Goal: Task Accomplishment & Management: Manage account settings

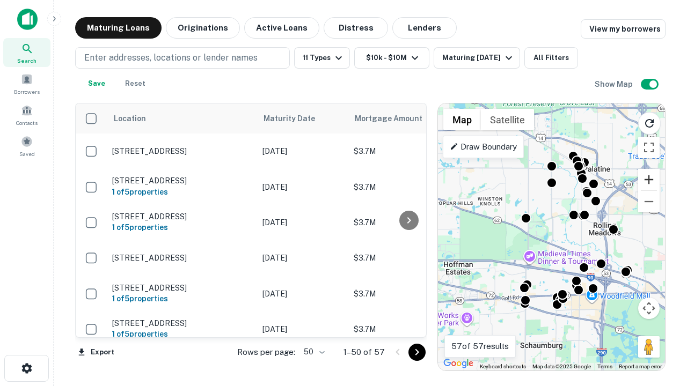
click at [649, 180] on button "Zoom in" at bounding box center [648, 179] width 21 height 21
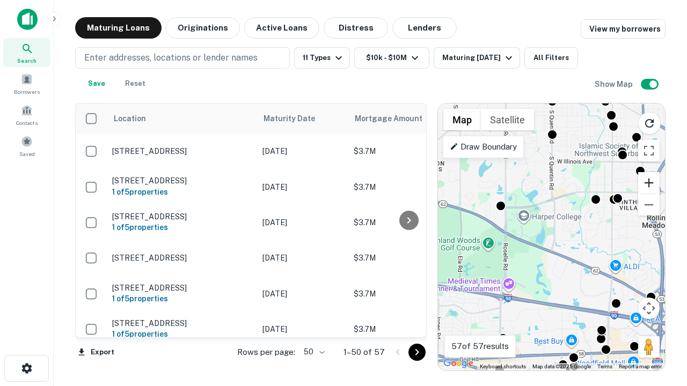
click at [649, 183] on button "Zoom in" at bounding box center [648, 182] width 21 height 21
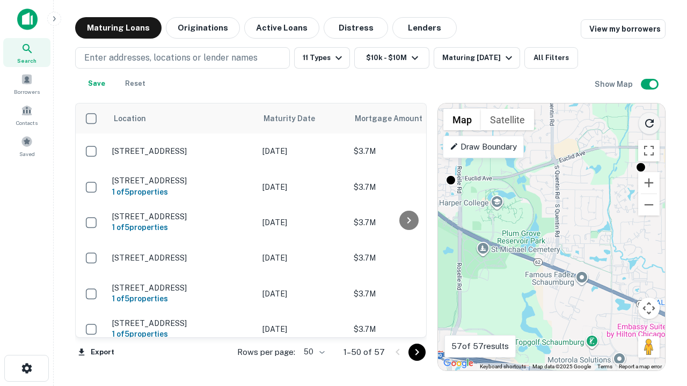
click at [649, 121] on icon "Reload search area" at bounding box center [649, 123] width 13 height 13
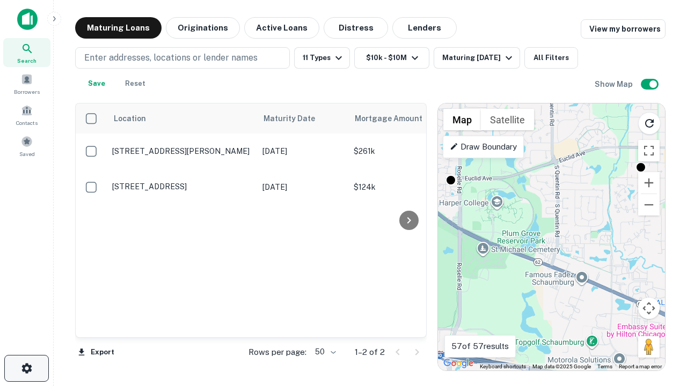
click at [26, 369] on icon "button" at bounding box center [26, 368] width 13 height 13
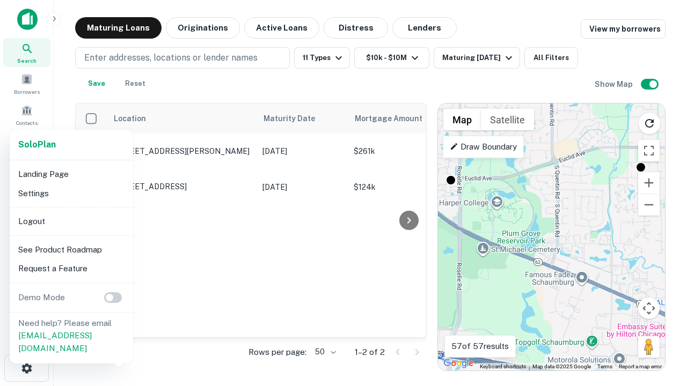
click at [71, 221] on li "Logout" at bounding box center [71, 221] width 115 height 19
